Goal: Task Accomplishment & Management: Use online tool/utility

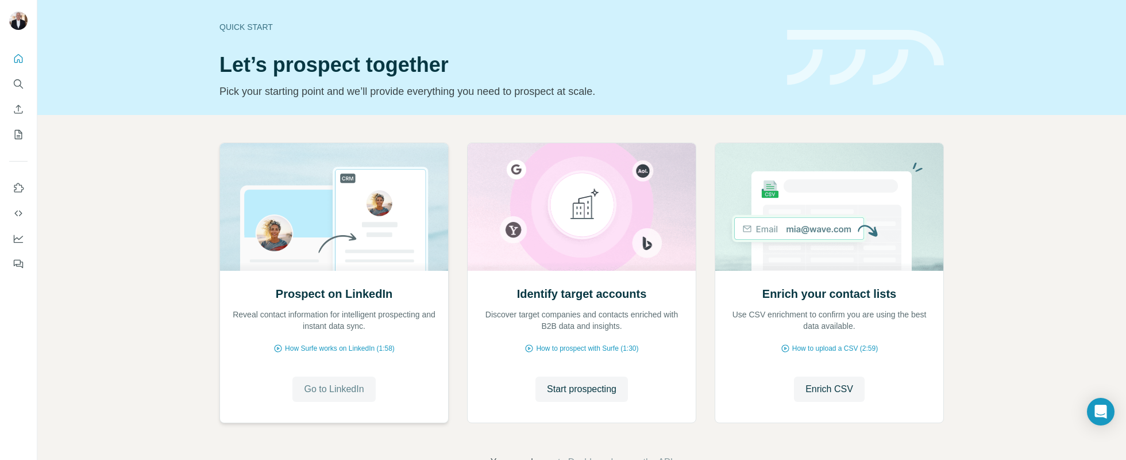
click at [337, 390] on span "Go to LinkedIn" at bounding box center [334, 389] width 60 height 14
click at [594, 386] on span "Start prospecting" at bounding box center [582, 389] width 70 height 14
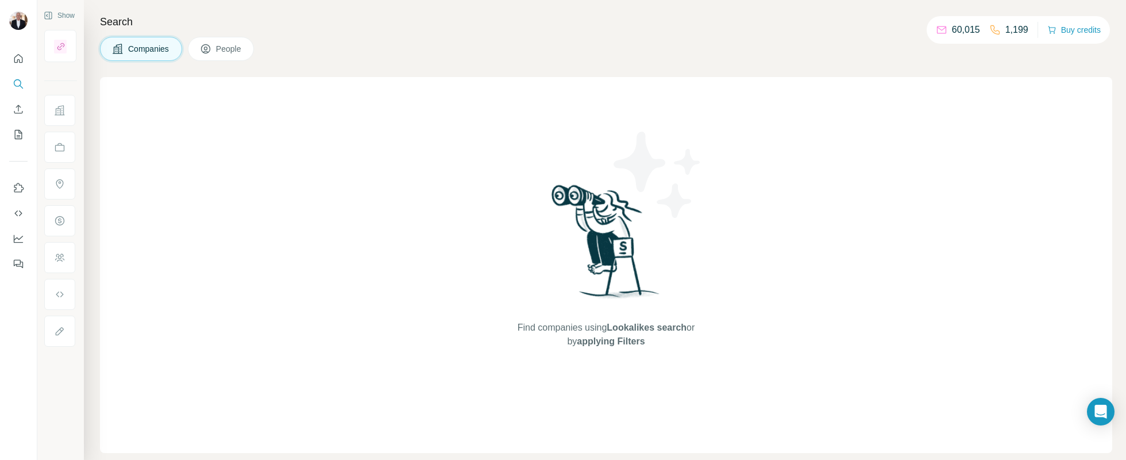
click at [222, 48] on span "People" at bounding box center [229, 48] width 26 height 11
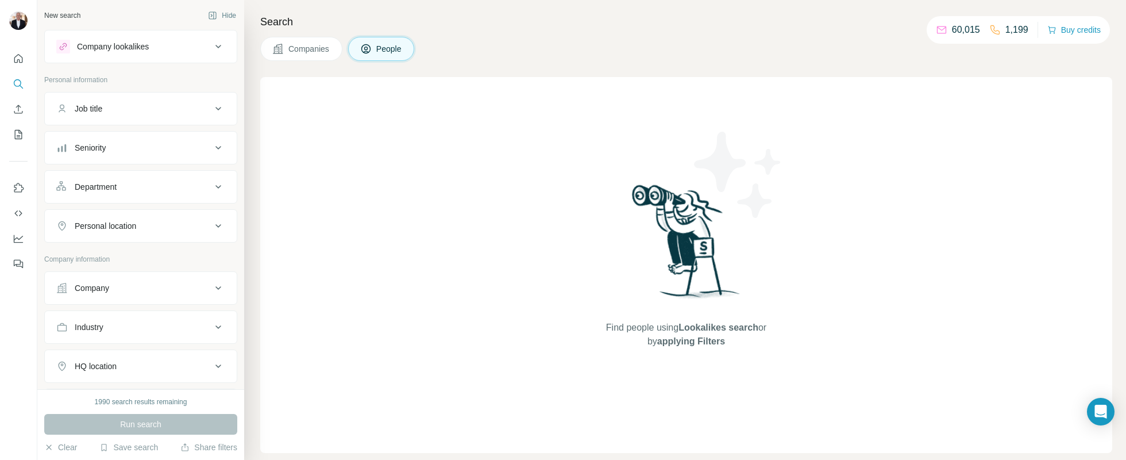
click at [113, 111] on div "Job title" at bounding box center [133, 108] width 155 height 11
click at [103, 145] on input "text" at bounding box center [129, 137] width 146 height 21
type input "**********"
click at [217, 143] on icon "button" at bounding box center [215, 137] width 11 height 11
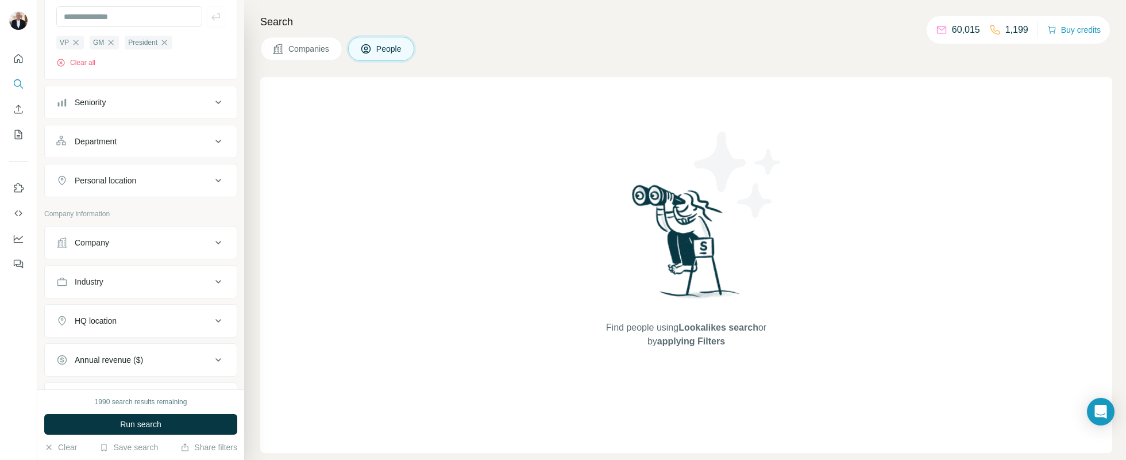
scroll to position [122, 0]
click at [209, 244] on div "Company" at bounding box center [133, 241] width 155 height 11
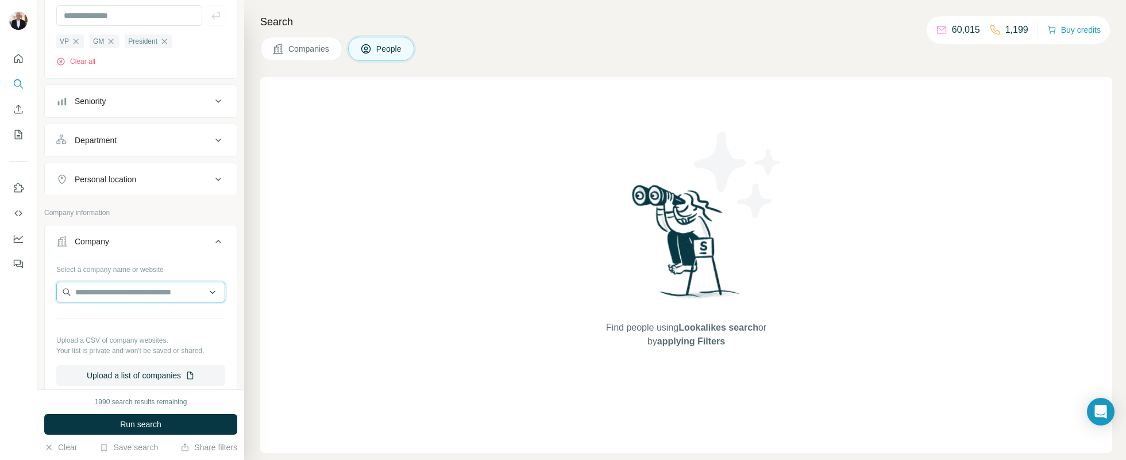
click at [157, 290] on input "text" at bounding box center [140, 292] width 169 height 21
type input "**********"
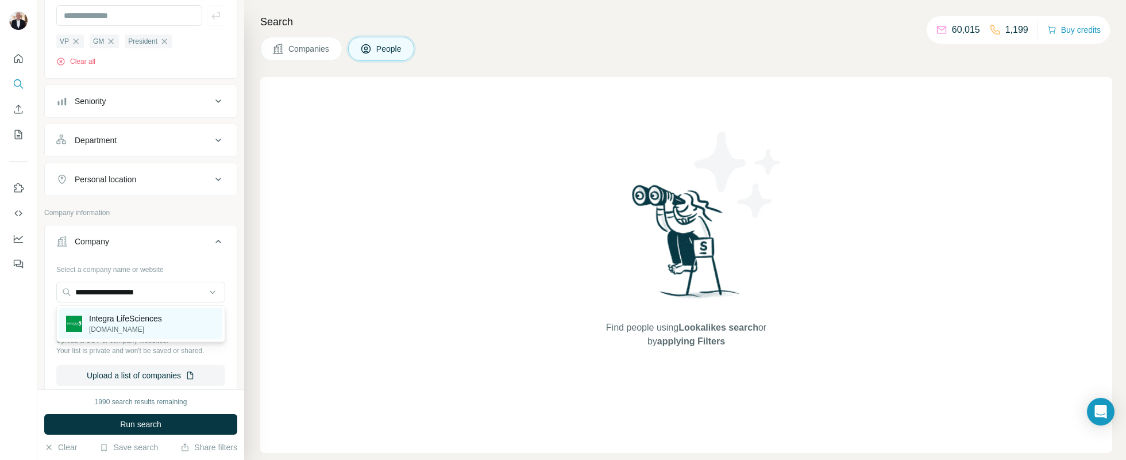
click at [117, 316] on p "Integra LifeSciences" at bounding box center [125, 318] width 73 height 11
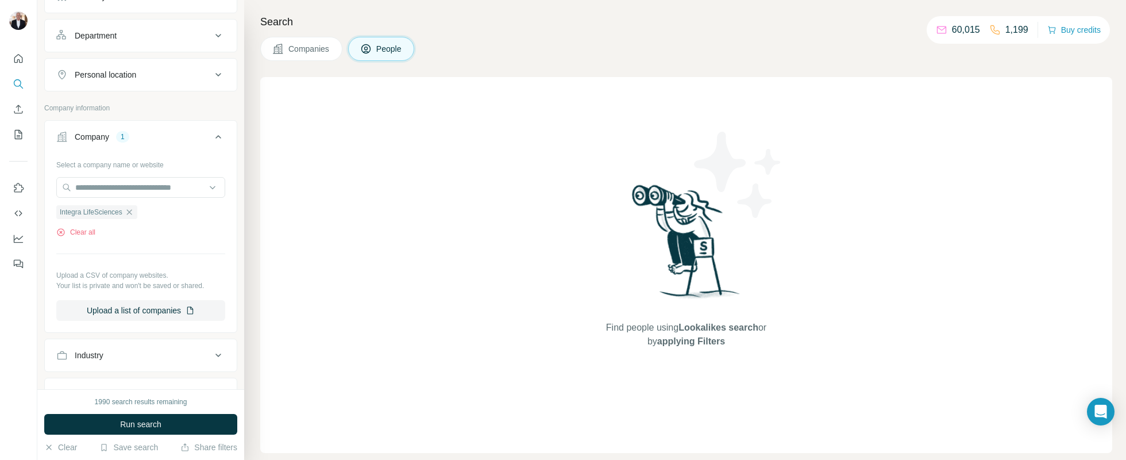
scroll to position [235, 0]
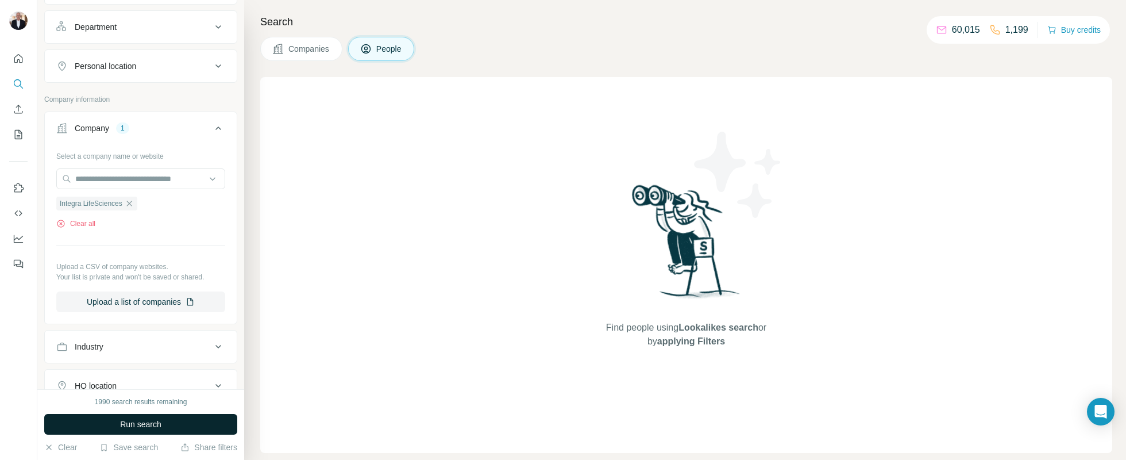
click at [143, 425] on span "Run search" at bounding box center [140, 423] width 41 height 11
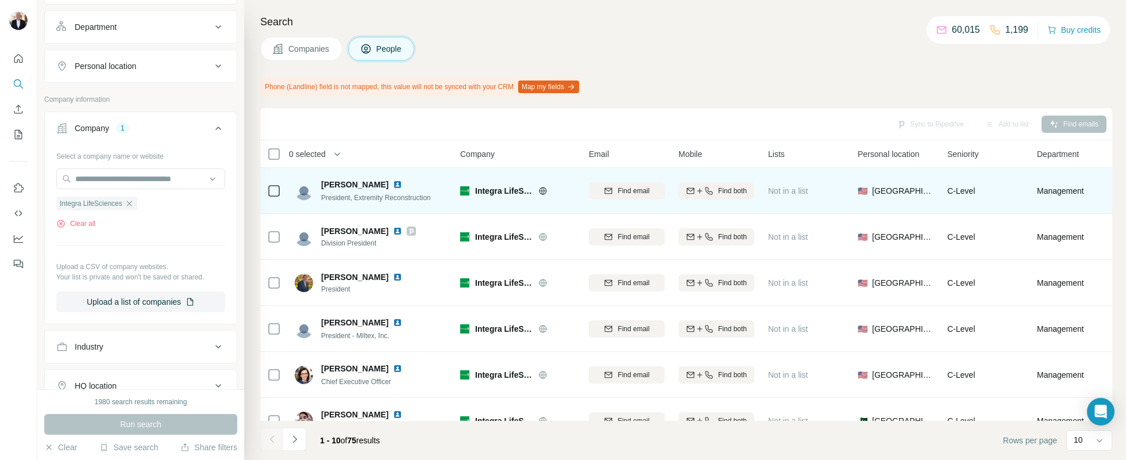
click at [393, 185] on img at bounding box center [397, 184] width 9 height 9
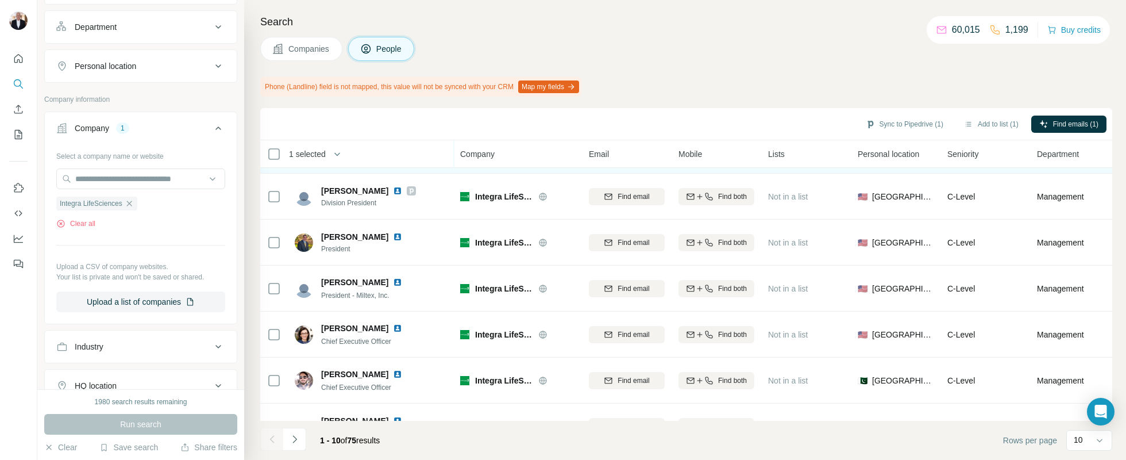
scroll to position [50, 0]
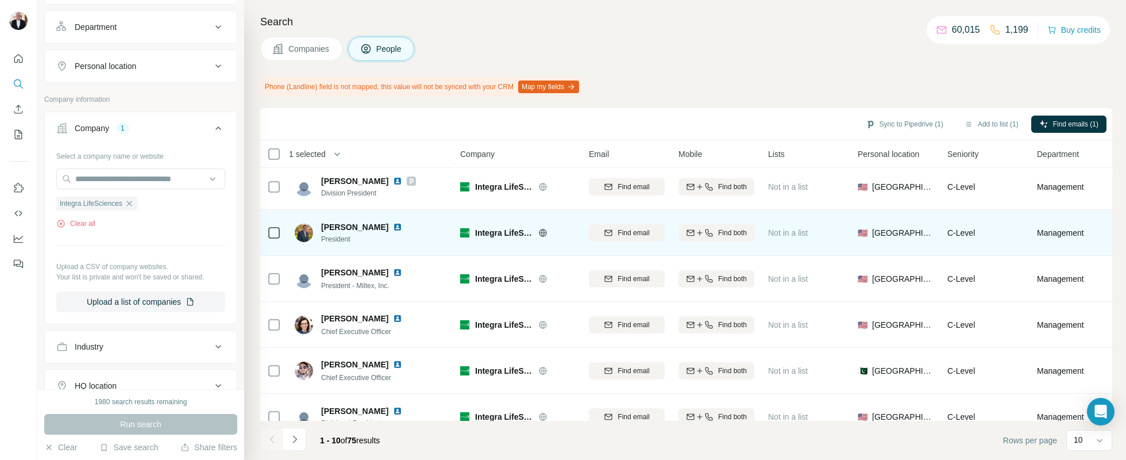
click at [393, 226] on img at bounding box center [397, 226] width 9 height 9
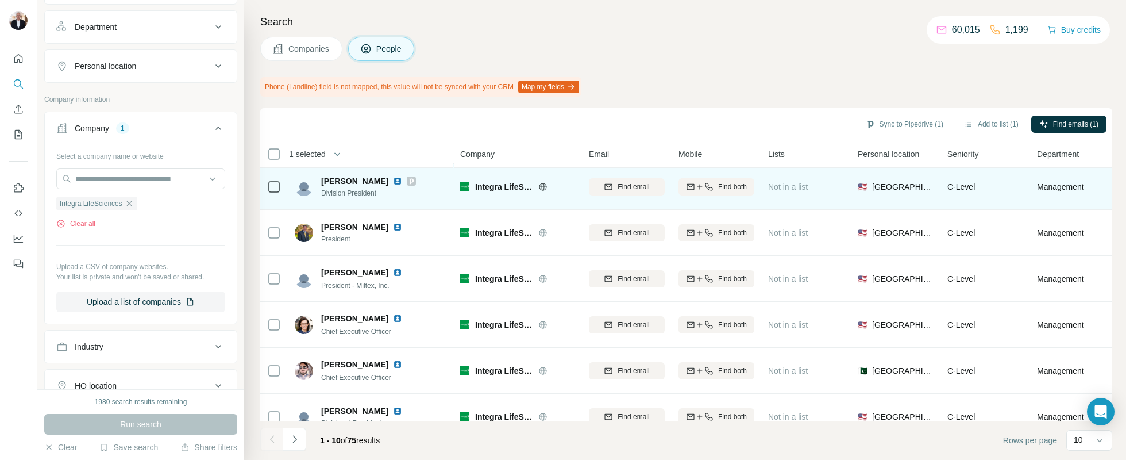
scroll to position [0, 0]
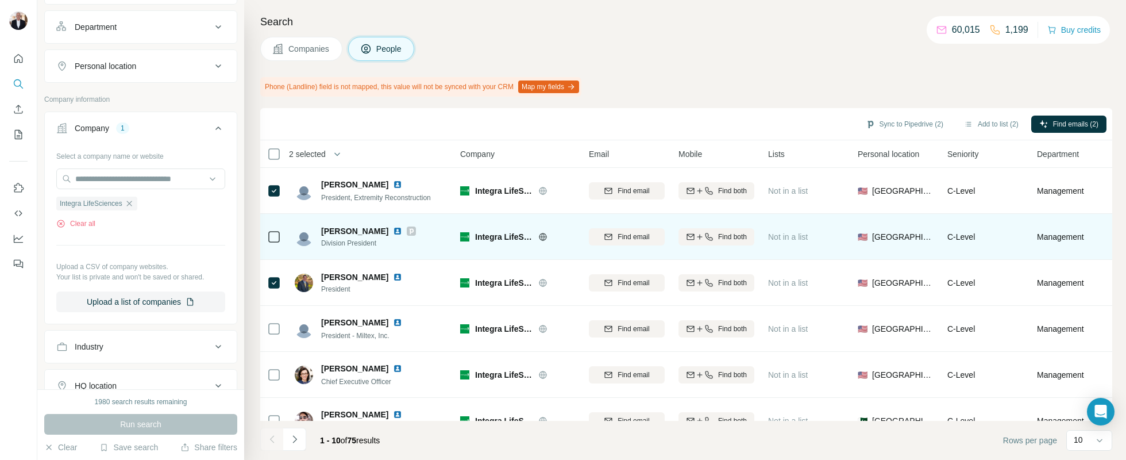
click at [393, 229] on img at bounding box center [397, 230] width 9 height 9
click at [408, 230] on icon at bounding box center [411, 230] width 7 height 9
click at [393, 230] on img at bounding box center [397, 230] width 9 height 9
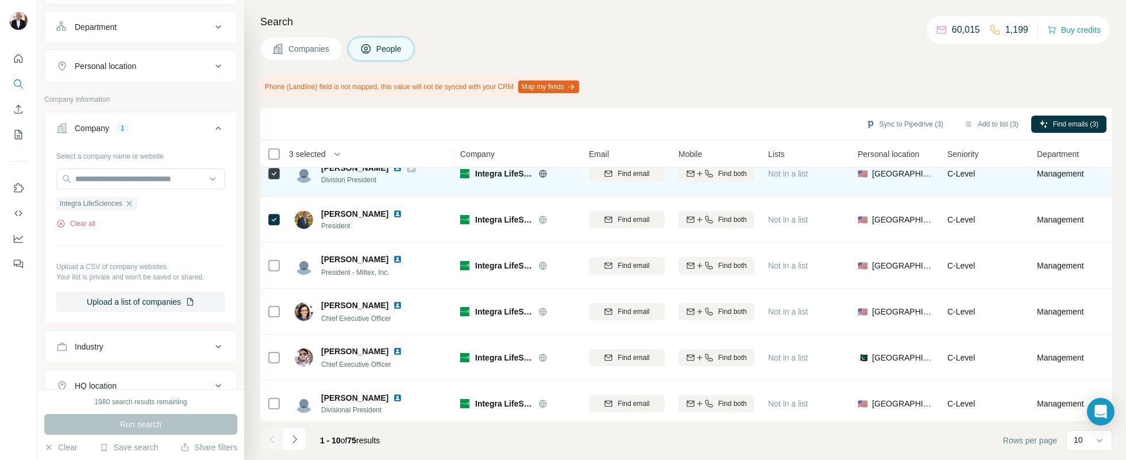
scroll to position [95, 0]
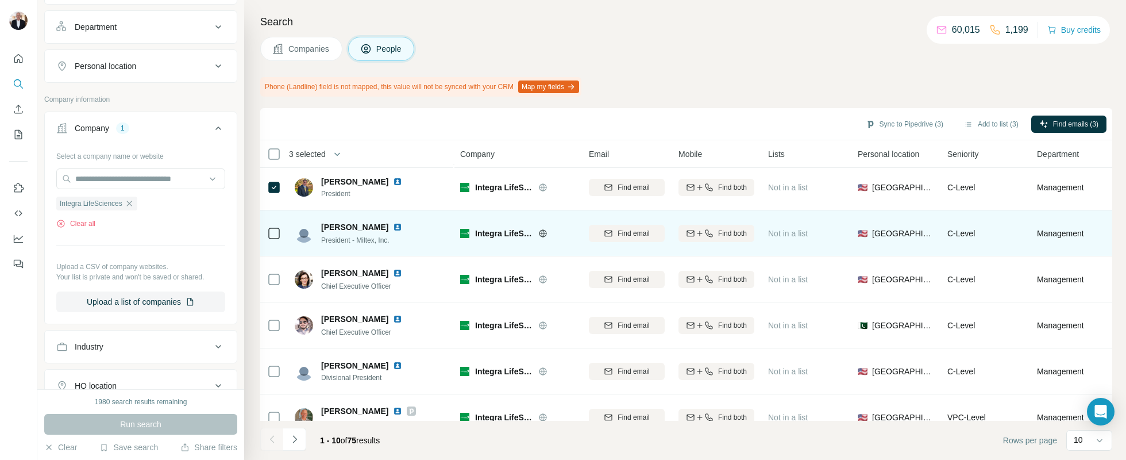
click at [393, 228] on img at bounding box center [397, 226] width 9 height 9
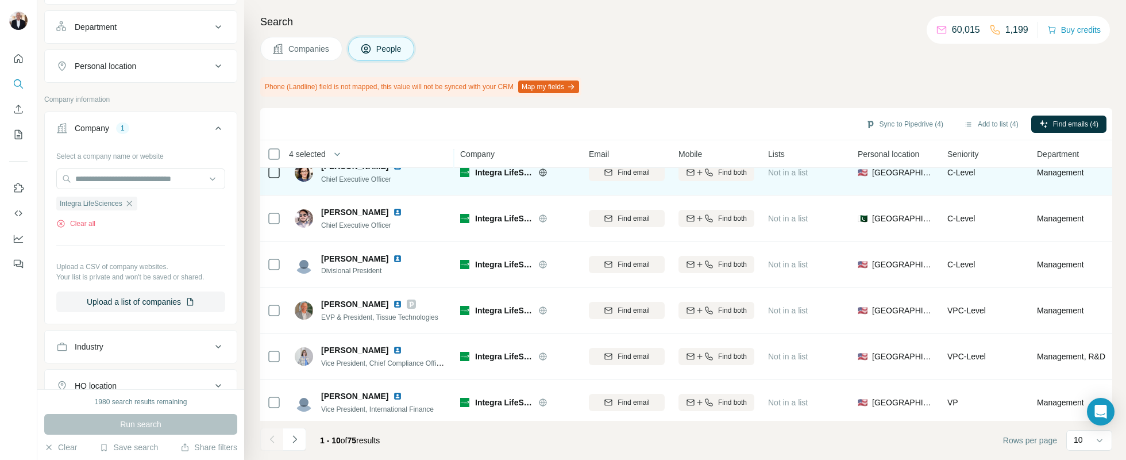
scroll to position [207, 0]
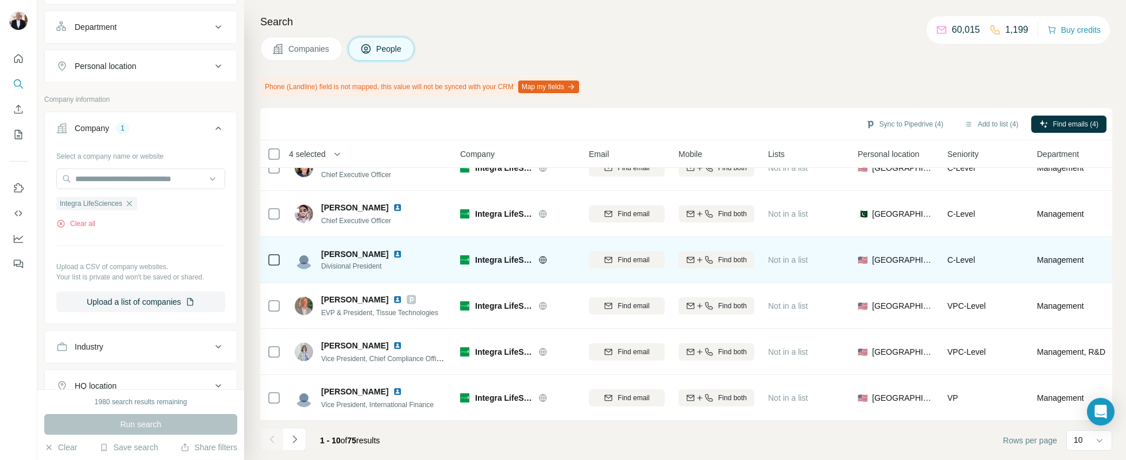
click at [393, 256] on img at bounding box center [397, 253] width 9 height 9
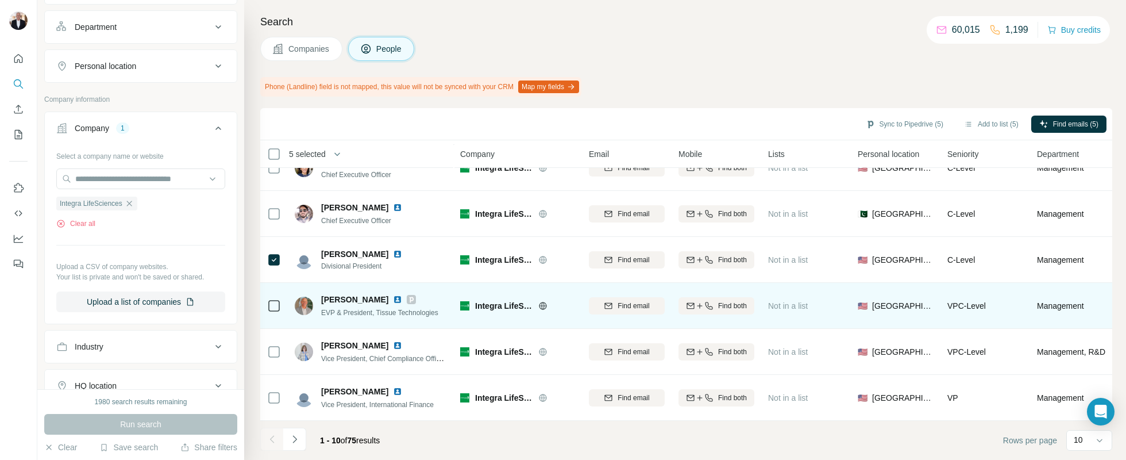
click at [414, 300] on icon at bounding box center [412, 300] width 4 height 6
click at [402, 299] on img at bounding box center [397, 299] width 9 height 9
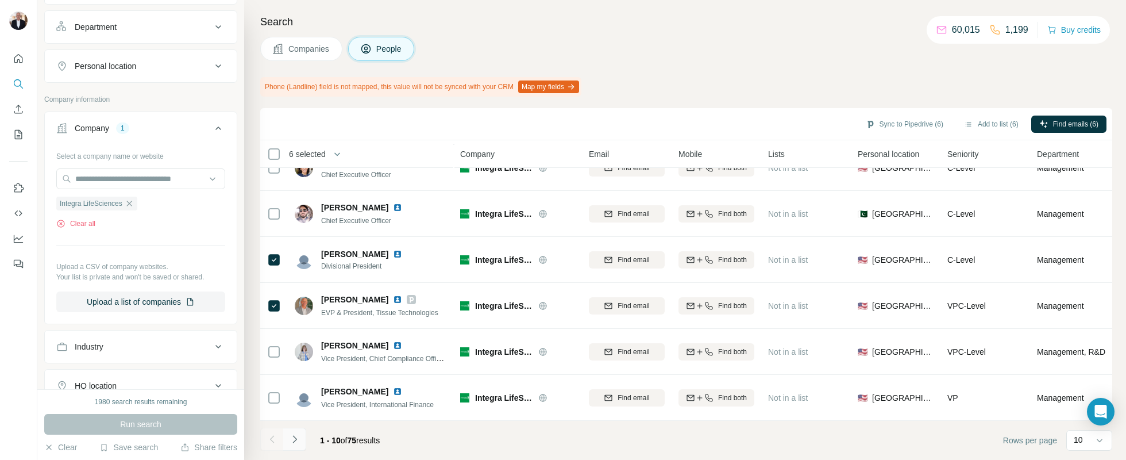
click at [296, 438] on icon "Navigate to next page" at bounding box center [295, 438] width 4 height 7
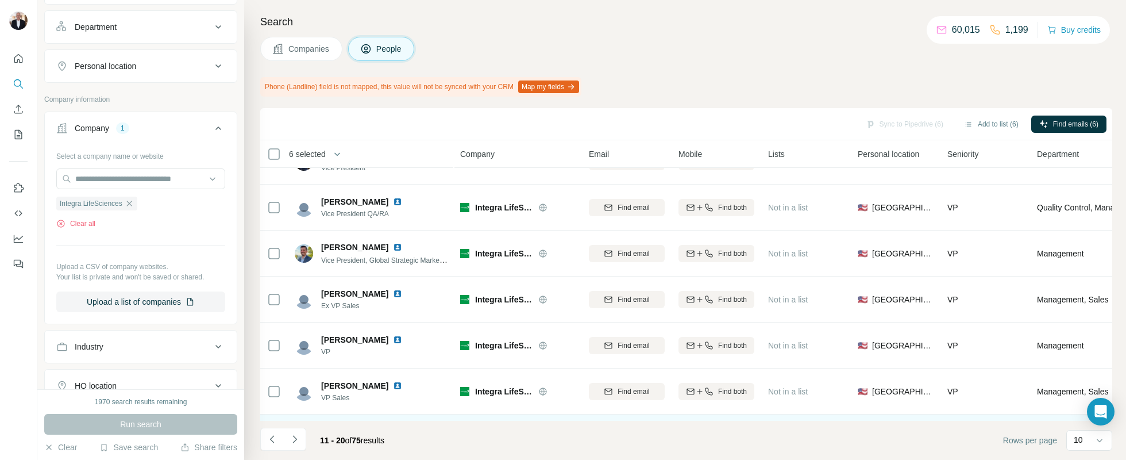
scroll to position [0, 0]
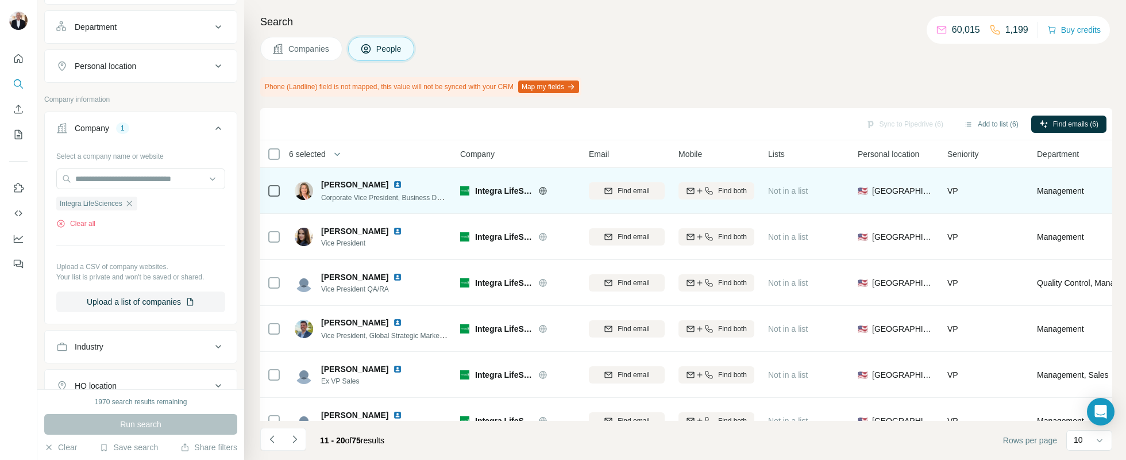
click at [393, 186] on img at bounding box center [397, 184] width 9 height 9
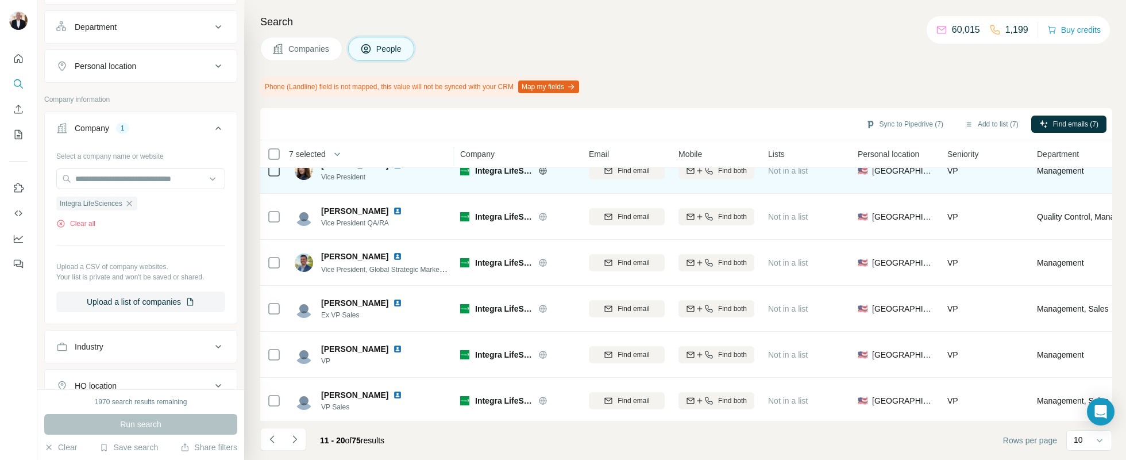
scroll to position [67, 0]
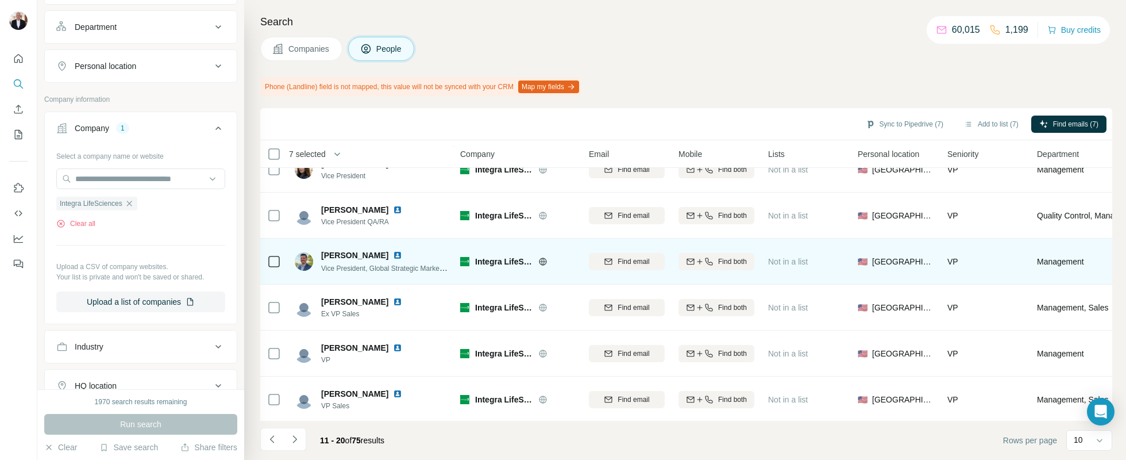
click at [393, 256] on img at bounding box center [397, 255] width 9 height 9
click at [280, 266] on icon at bounding box center [274, 262] width 14 height 14
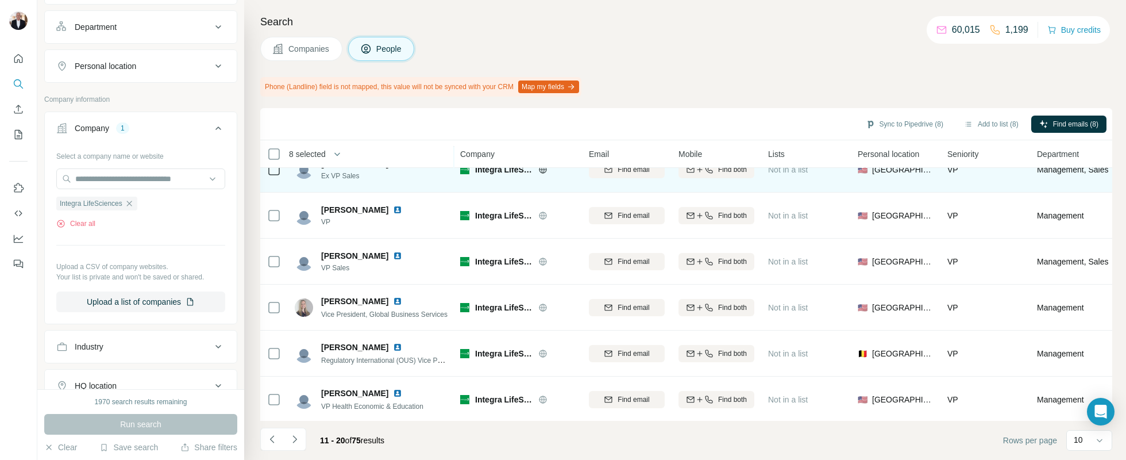
scroll to position [207, 0]
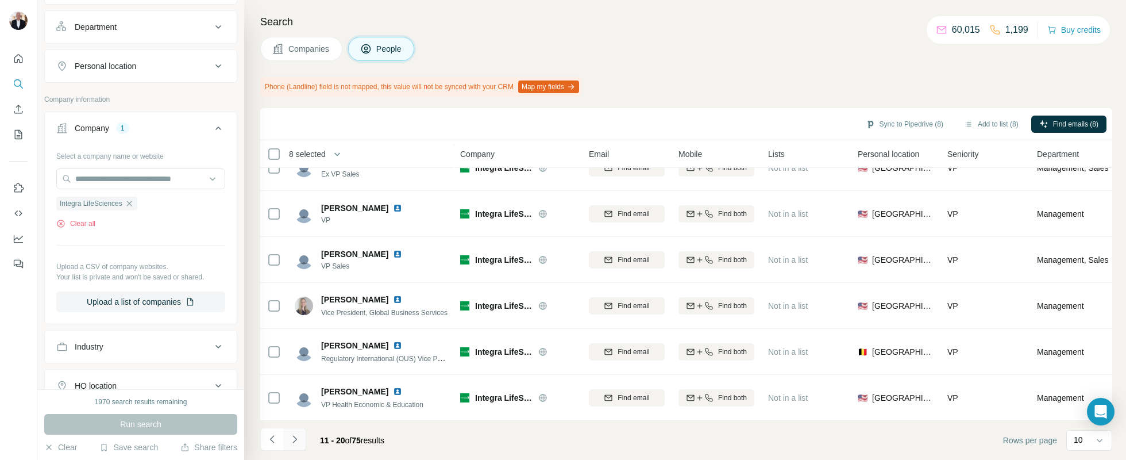
click at [295, 439] on icon "Navigate to next page" at bounding box center [294, 438] width 11 height 11
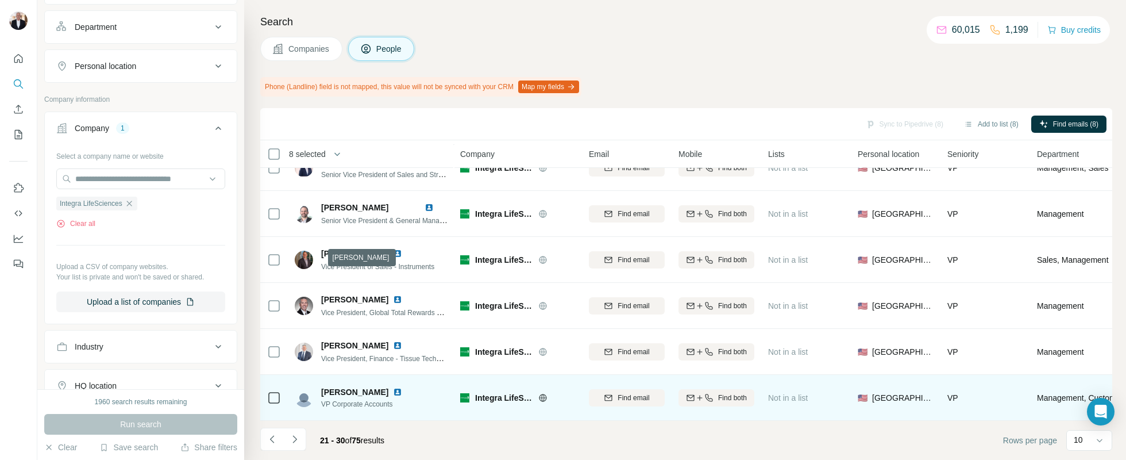
scroll to position [71, 0]
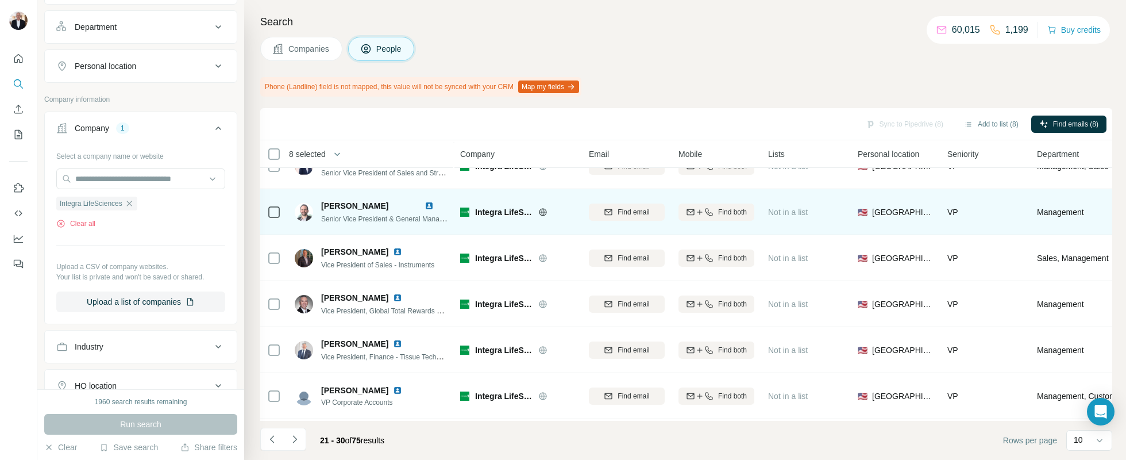
click at [430, 209] on img at bounding box center [429, 205] width 9 height 9
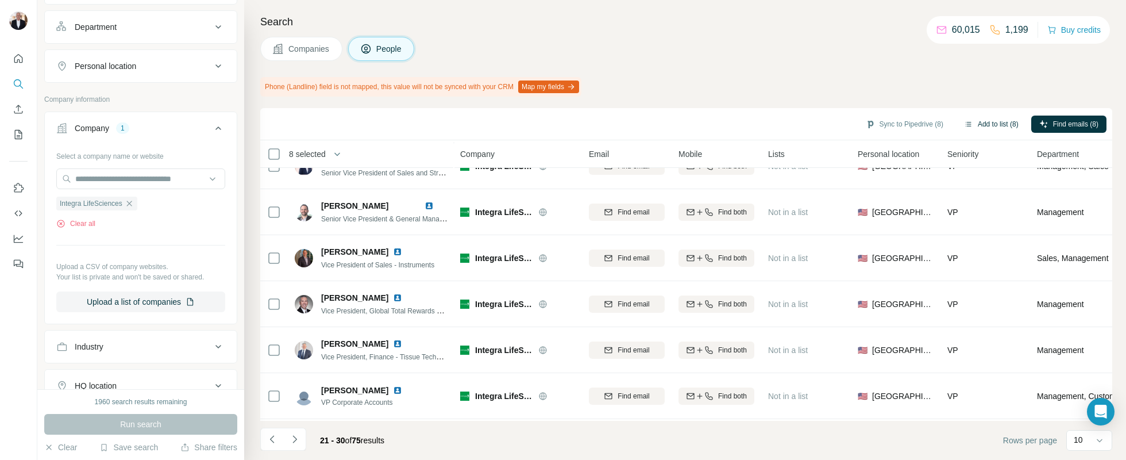
click at [975, 122] on button "Add to list (8)" at bounding box center [991, 124] width 71 height 17
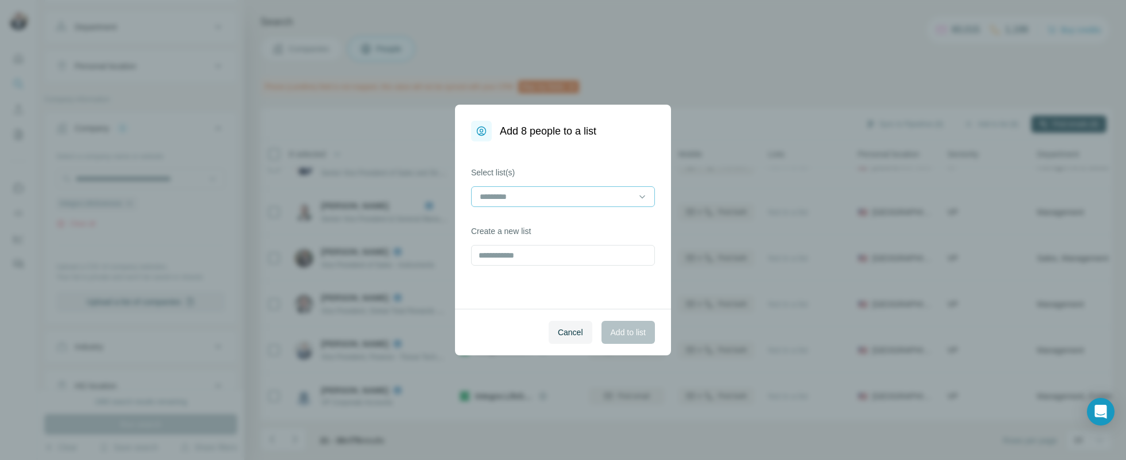
click at [524, 191] on input at bounding box center [556, 196] width 155 height 13
type input "*******"
click at [593, 267] on div "Select list(s) Create a new list" at bounding box center [563, 224] width 216 height 167
click at [503, 192] on input at bounding box center [556, 196] width 155 height 13
click at [599, 168] on label "Select list(s)" at bounding box center [563, 172] width 184 height 11
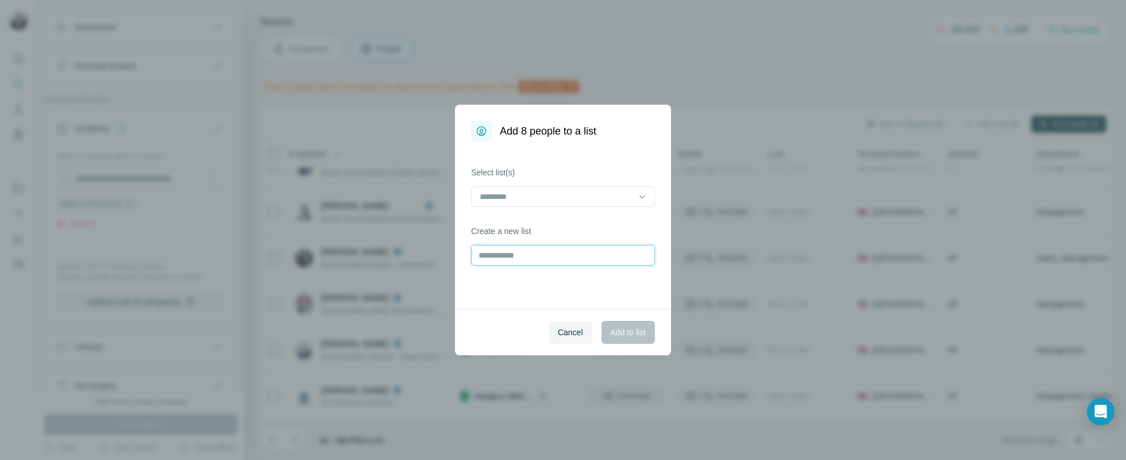
click at [507, 253] on input "text" at bounding box center [563, 255] width 184 height 21
type input "*******"
click at [630, 330] on span "Add to list" at bounding box center [628, 331] width 35 height 11
